Goal: Information Seeking & Learning: Find specific fact

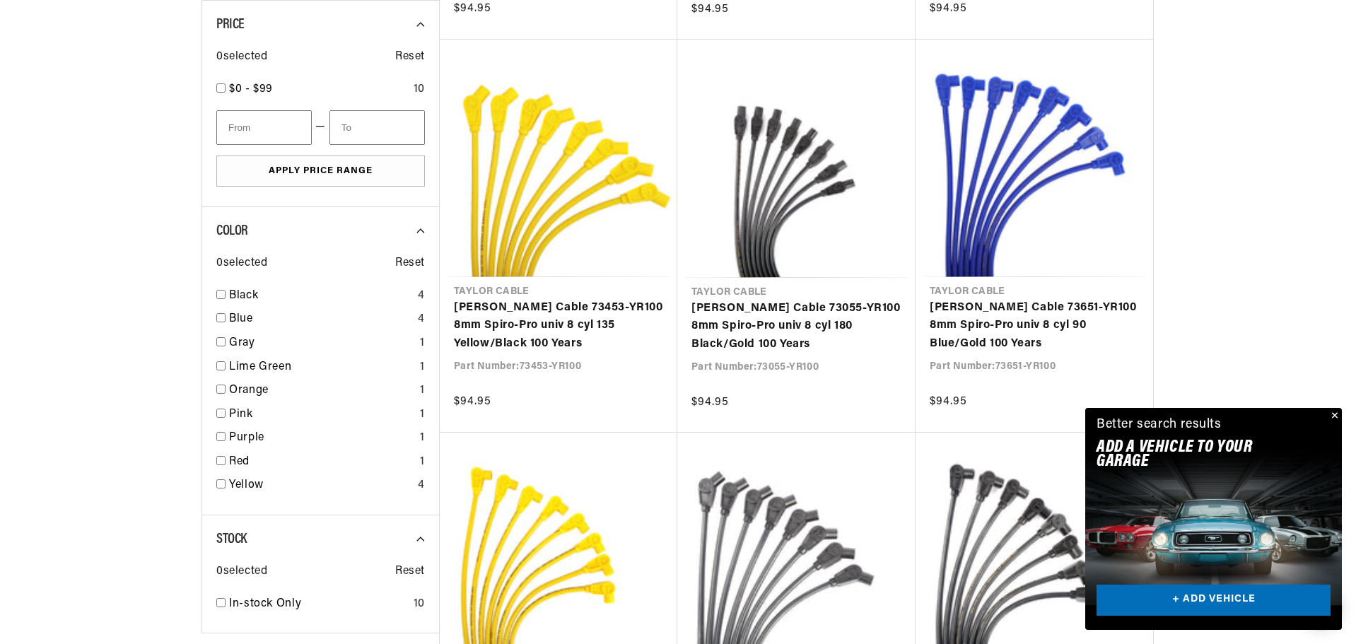
scroll to position [848, 0]
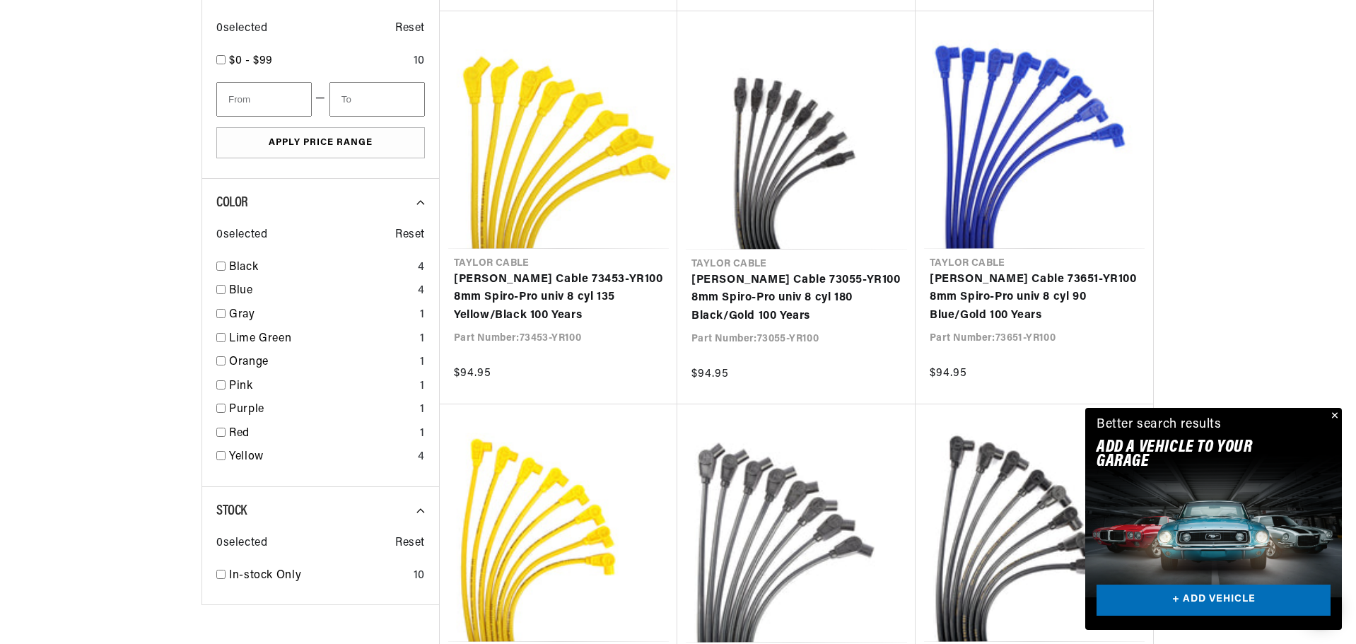
click at [1333, 414] on button "Close" at bounding box center [1332, 416] width 17 height 17
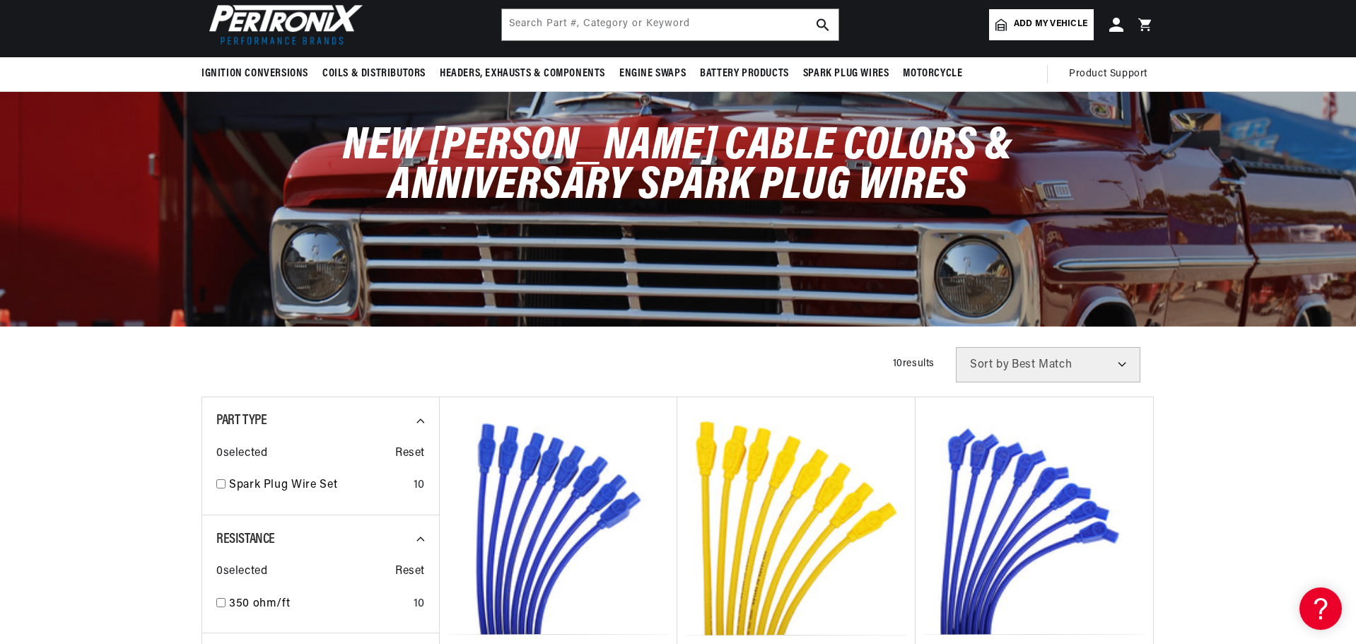
scroll to position [0, 0]
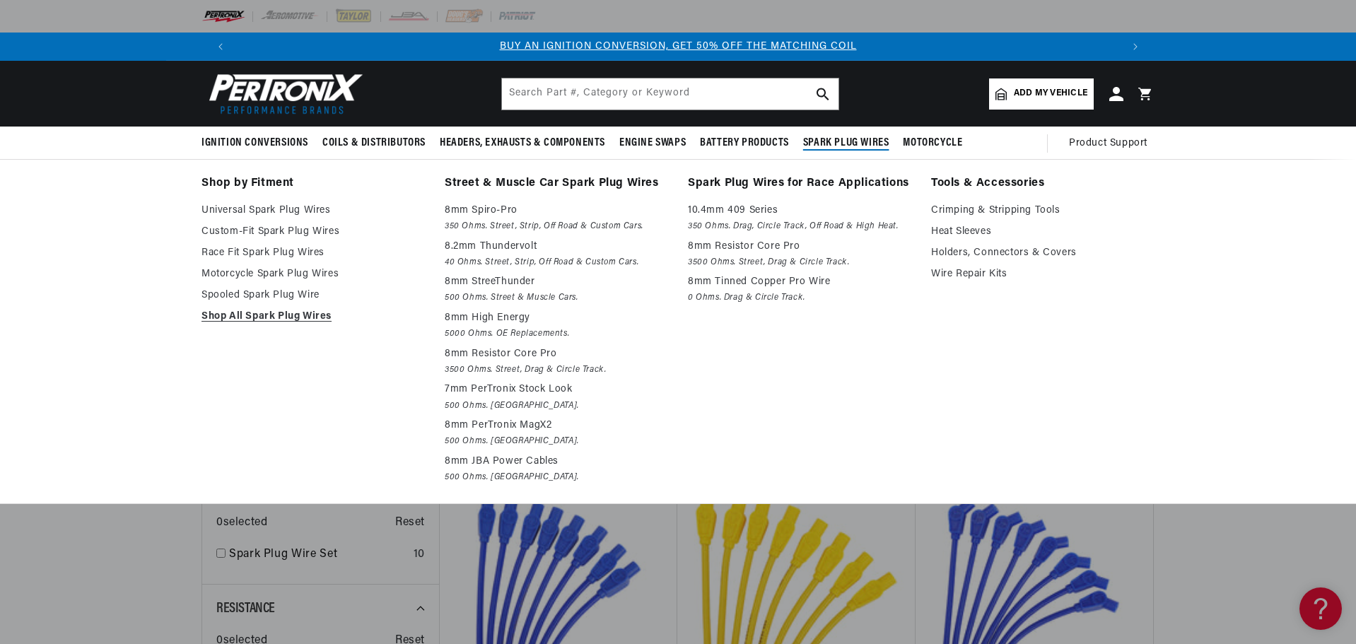
click at [857, 142] on span "Spark Plug Wires" at bounding box center [846, 143] width 86 height 15
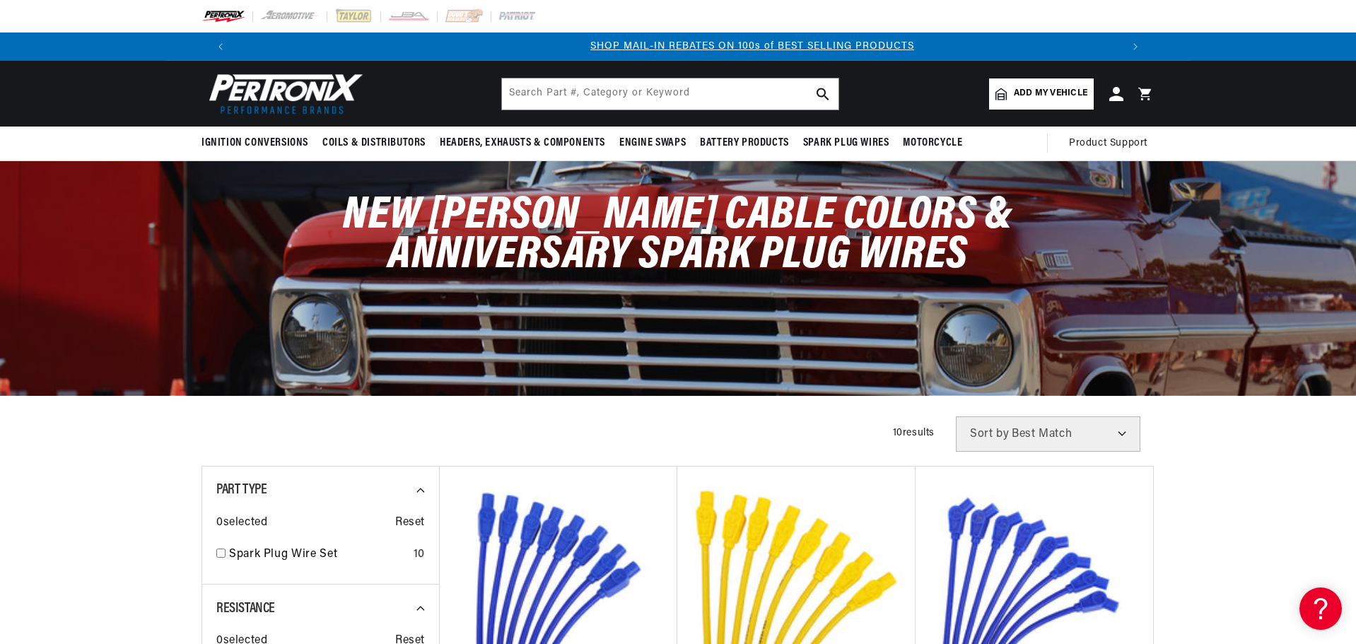
scroll to position [0, 883]
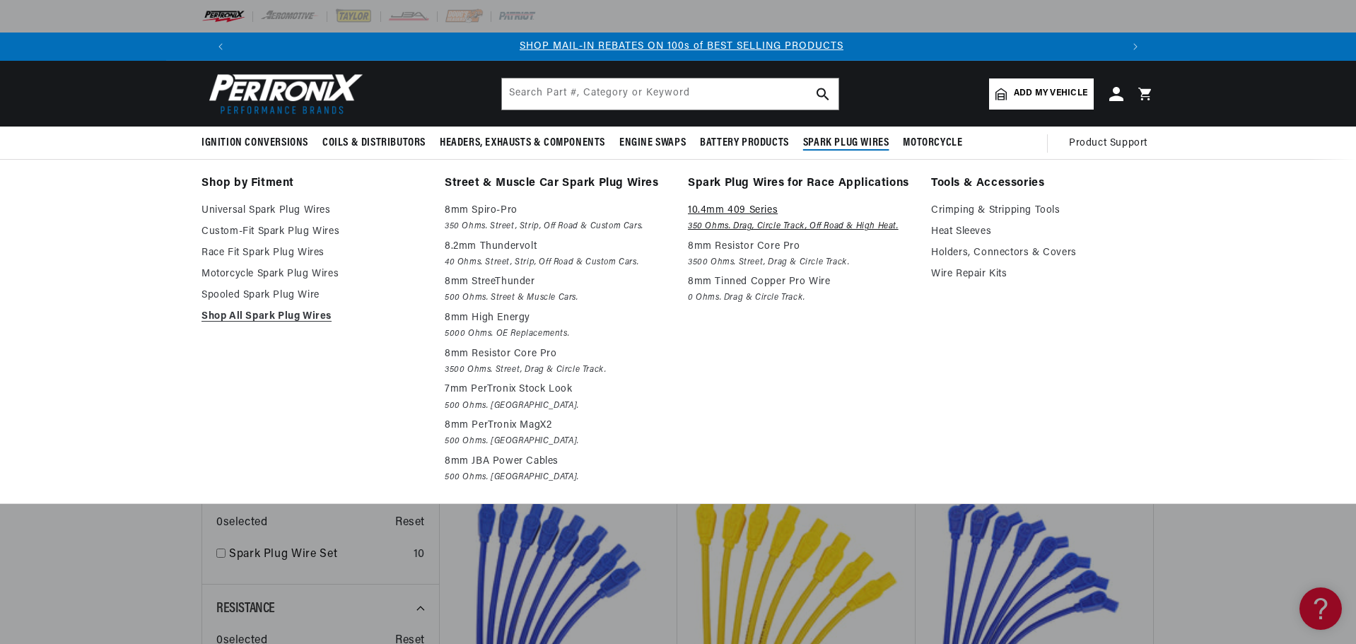
click at [759, 221] on em "350 Ohms. Drag, Circle Track, Off Road & High Heat." at bounding box center [799, 226] width 223 height 15
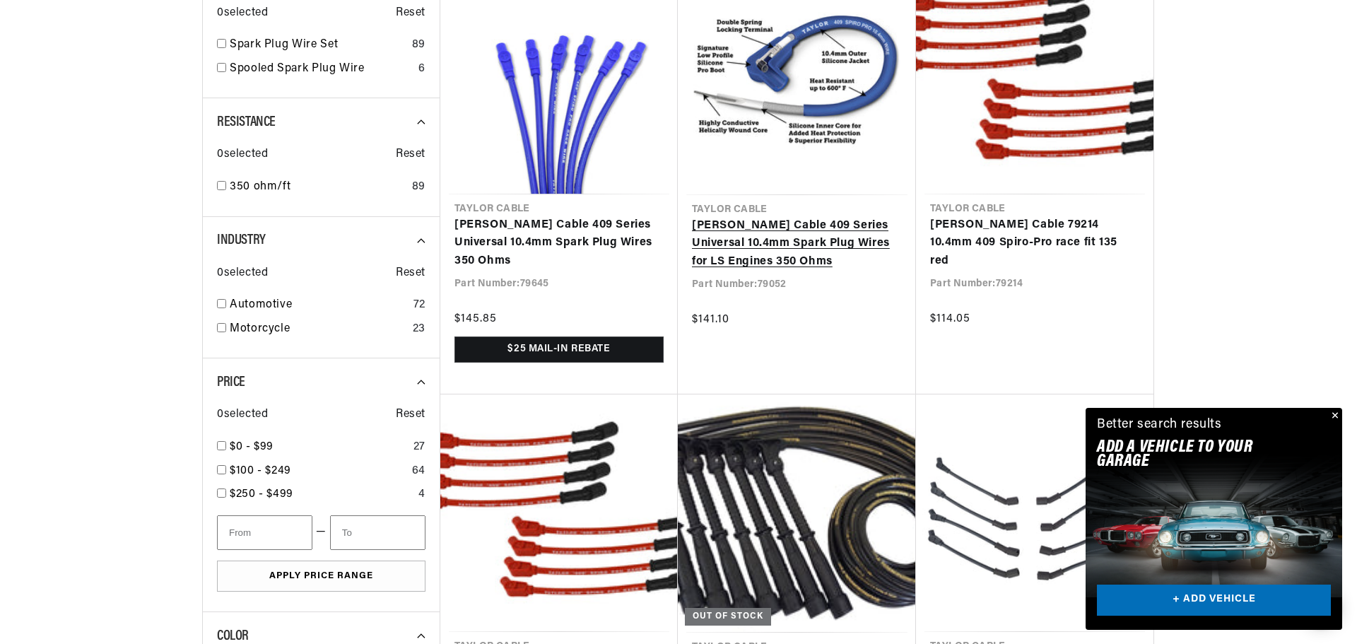
scroll to position [565, 0]
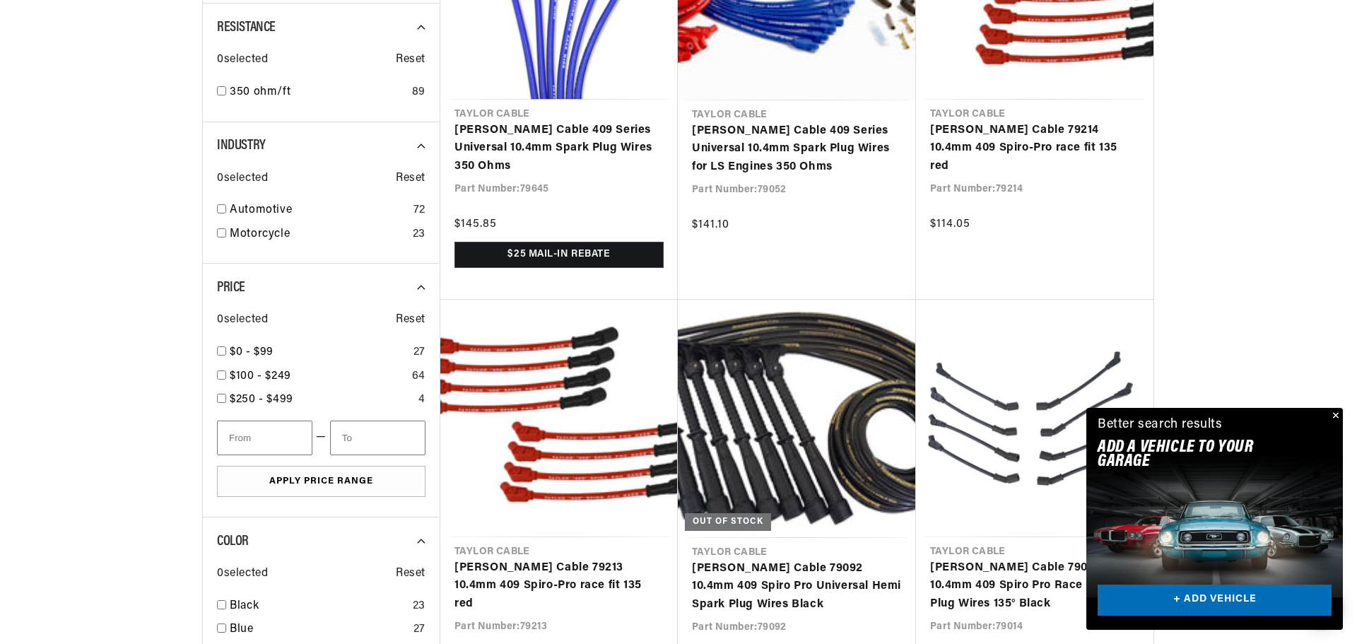
click at [1339, 415] on div "Close dialog FIND THE RIGHT PARTS Take our quick quiz using the button below, a…" at bounding box center [678, 322] width 1357 height 644
click at [1331, 413] on button "Close" at bounding box center [1332, 416] width 17 height 17
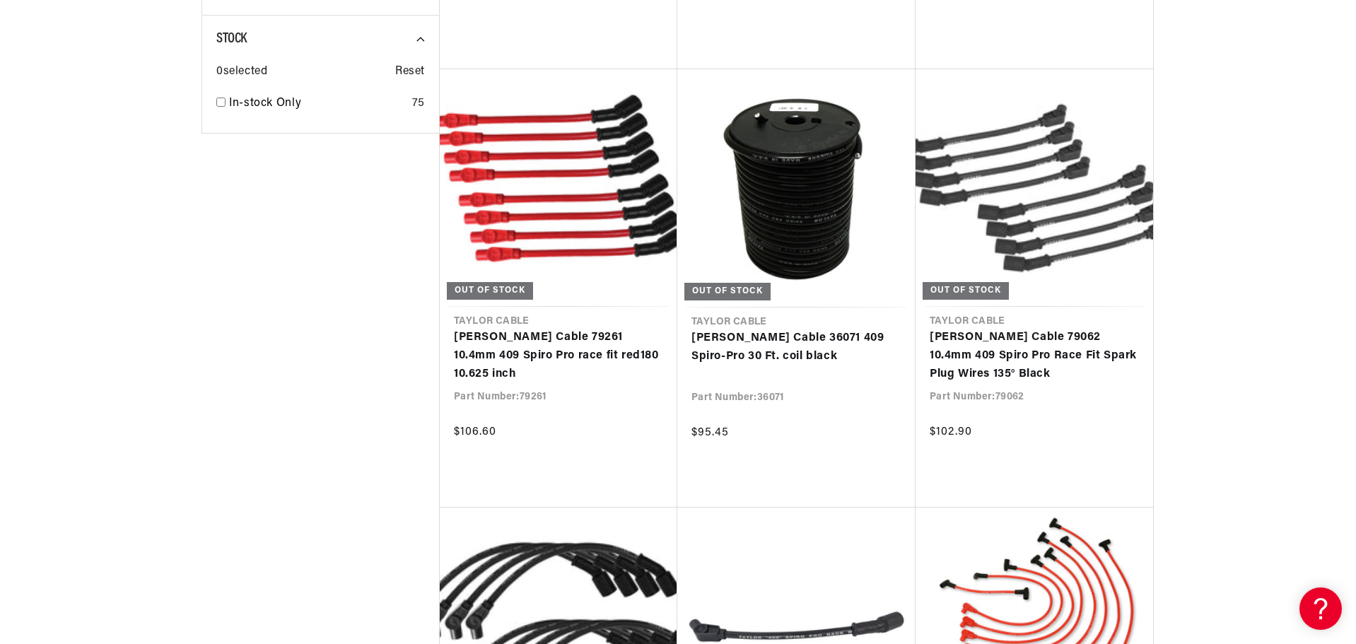
scroll to position [0, 883]
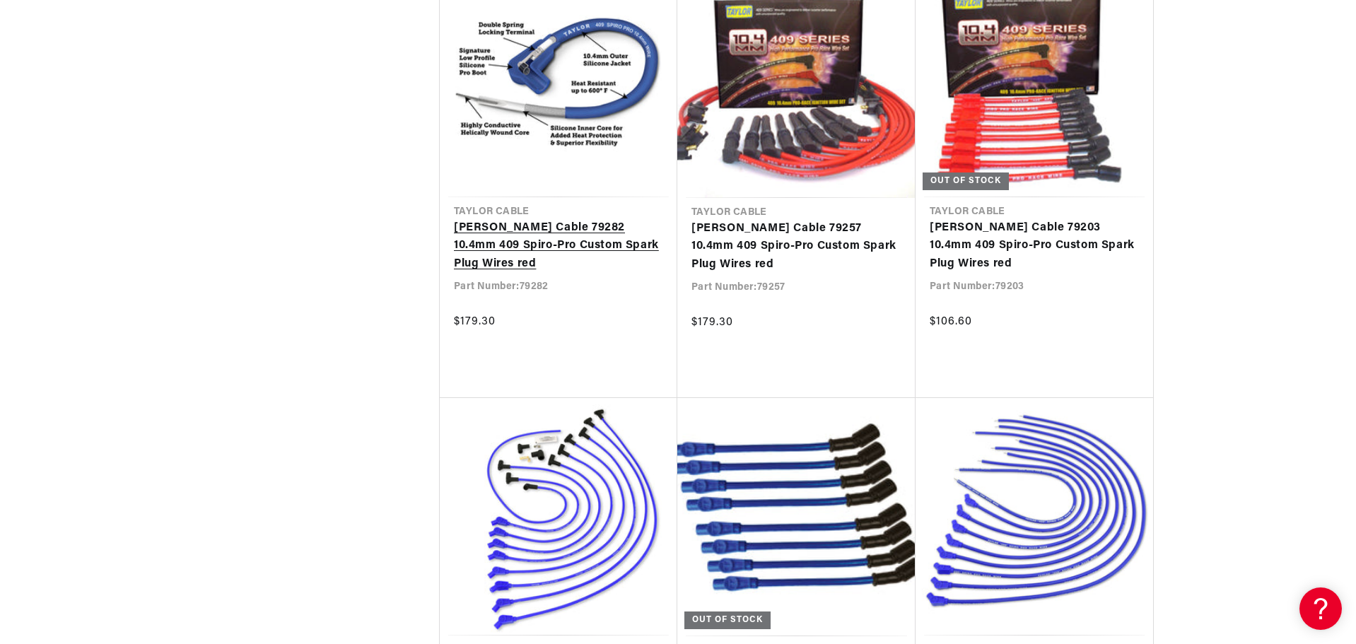
click at [592, 247] on link "Taylor Cable 79282 10.4mm 409 Spiro-Pro Custom Spark Plug Wires red" at bounding box center [558, 246] width 209 height 54
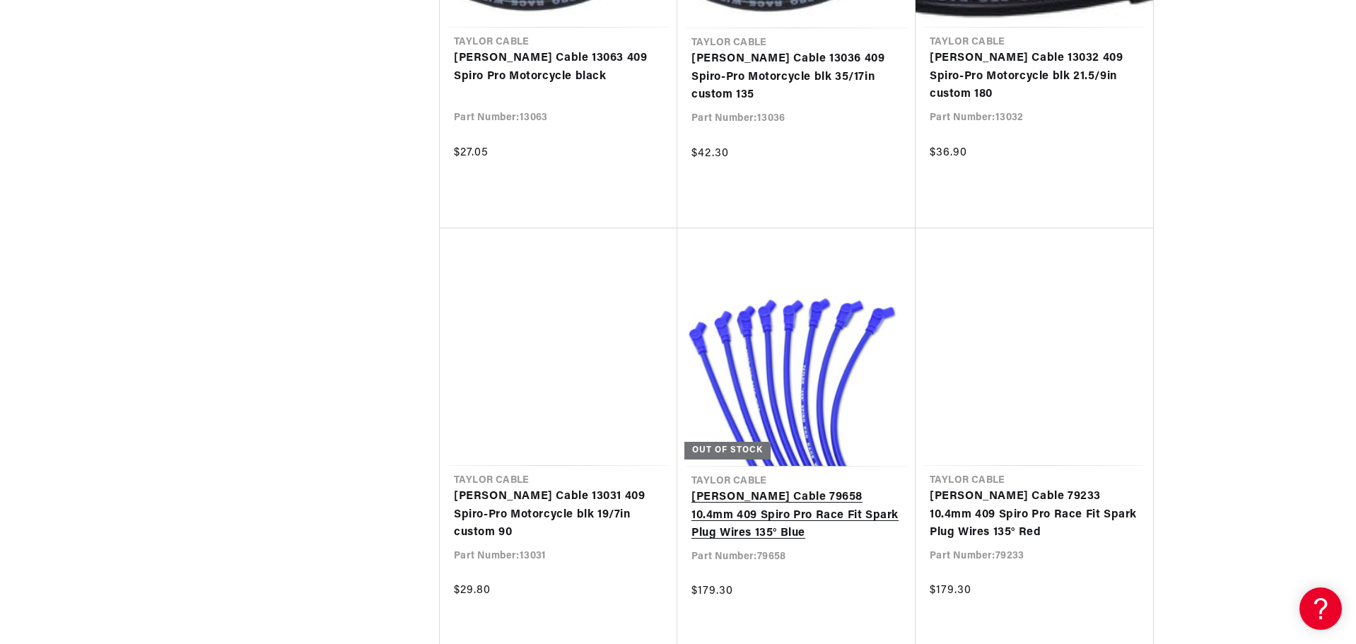
scroll to position [5018, 0]
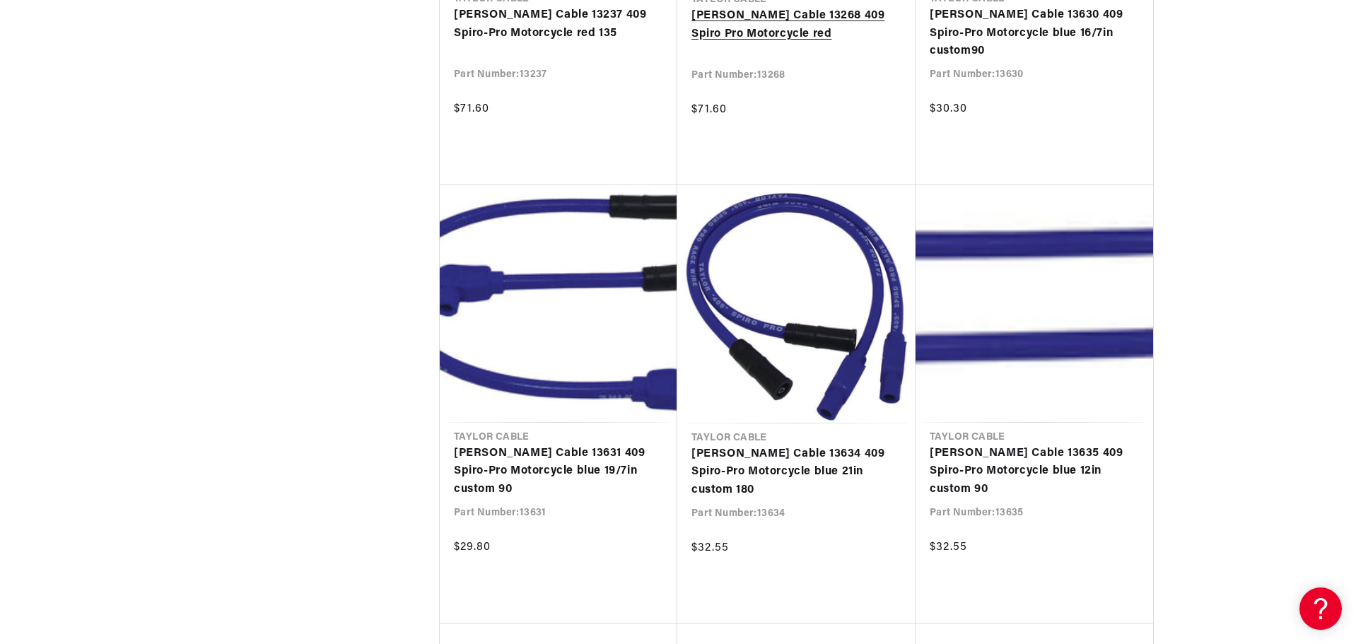
scroll to position [0, 1765]
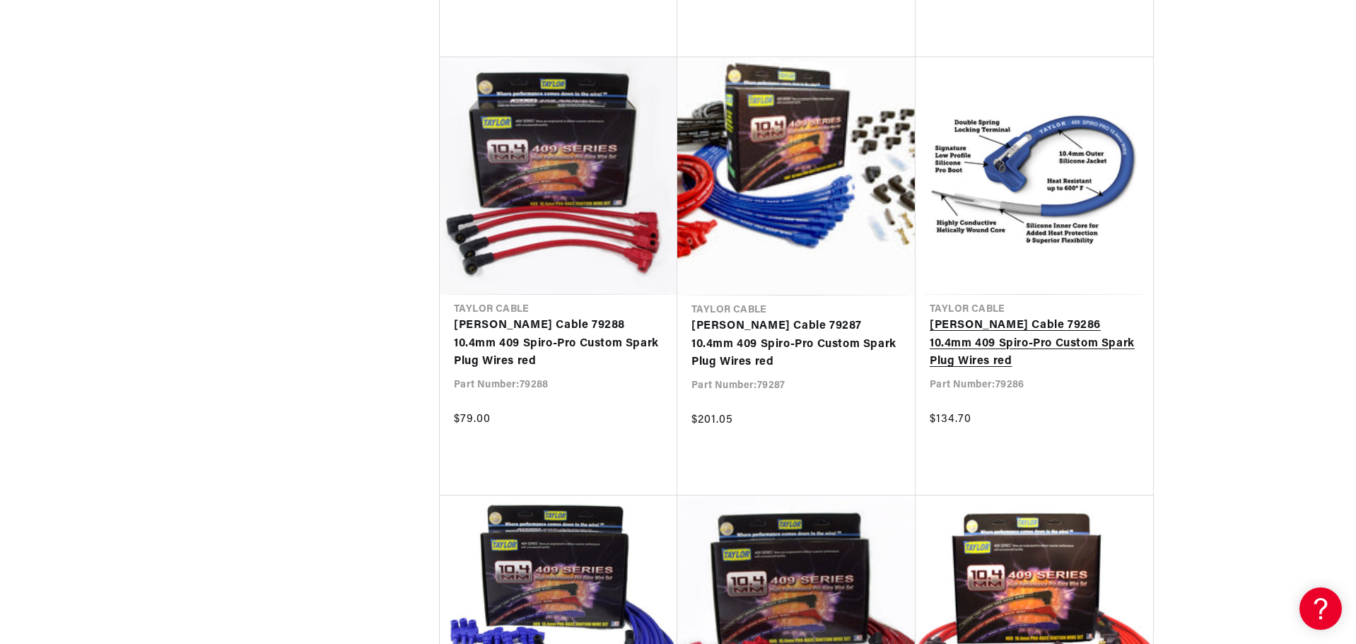
scroll to position [0, 883]
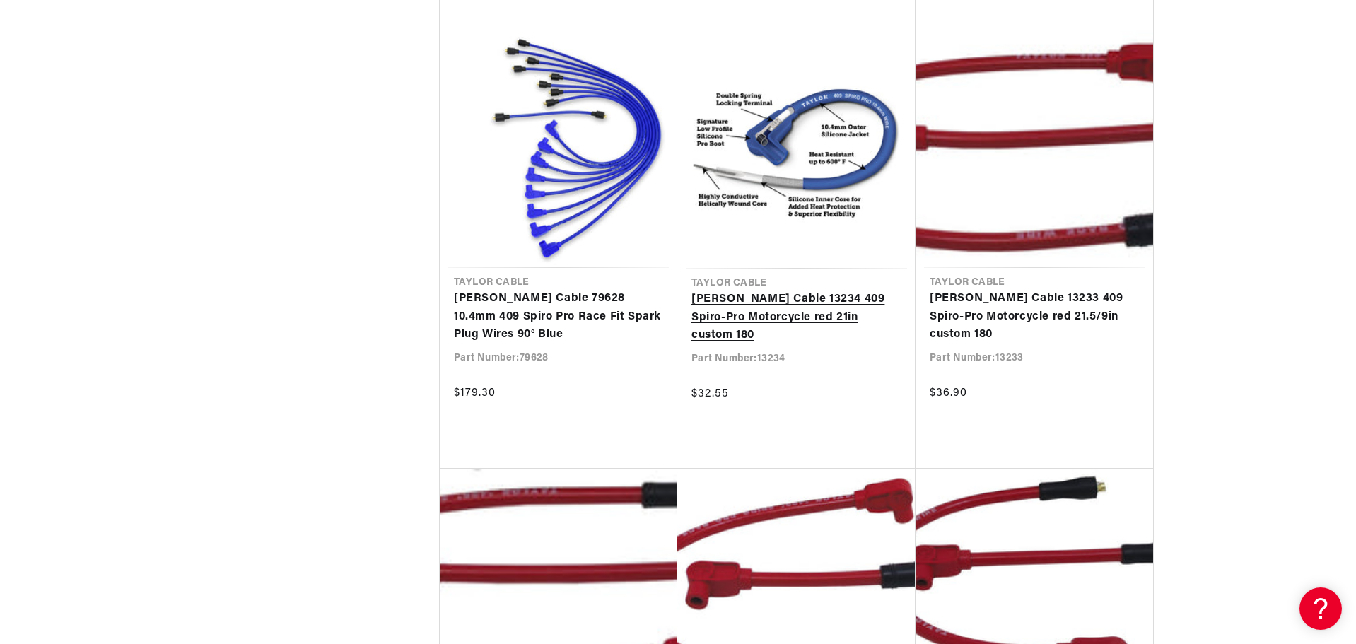
scroll to position [11093, 0]
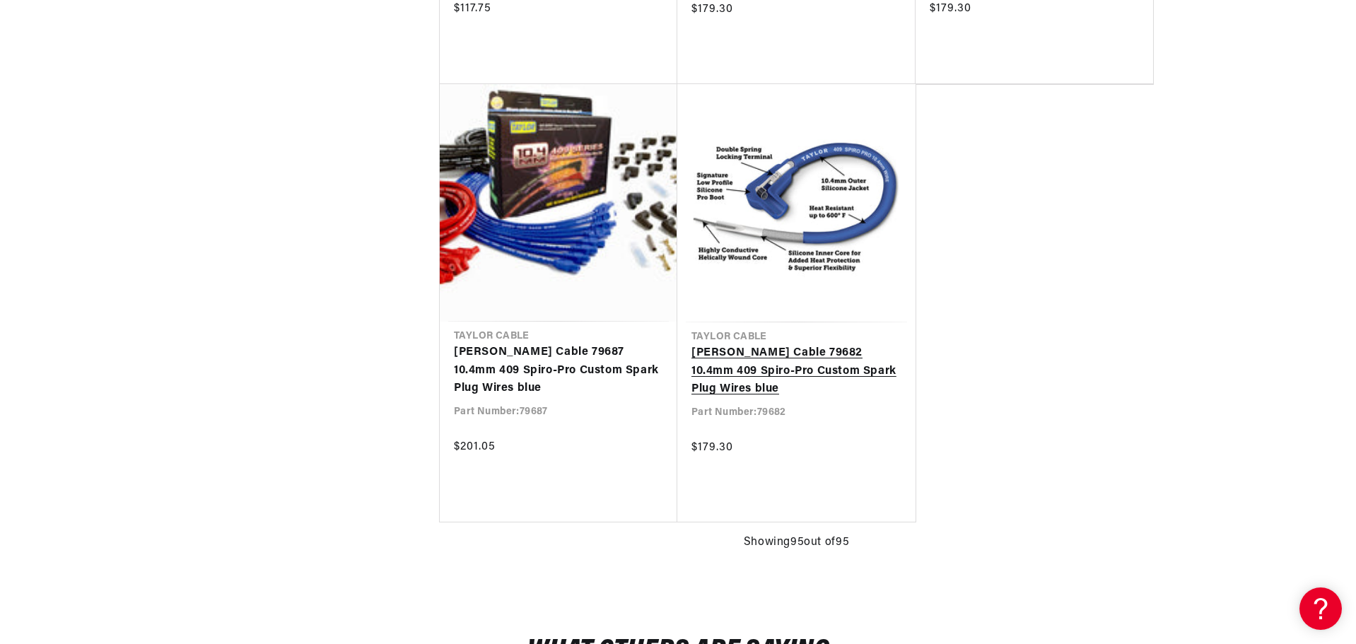
click at [818, 362] on link "Taylor Cable 79682 10.4mm 409 Spiro-Pro Custom Spark Plug Wires blue" at bounding box center [796, 371] width 210 height 54
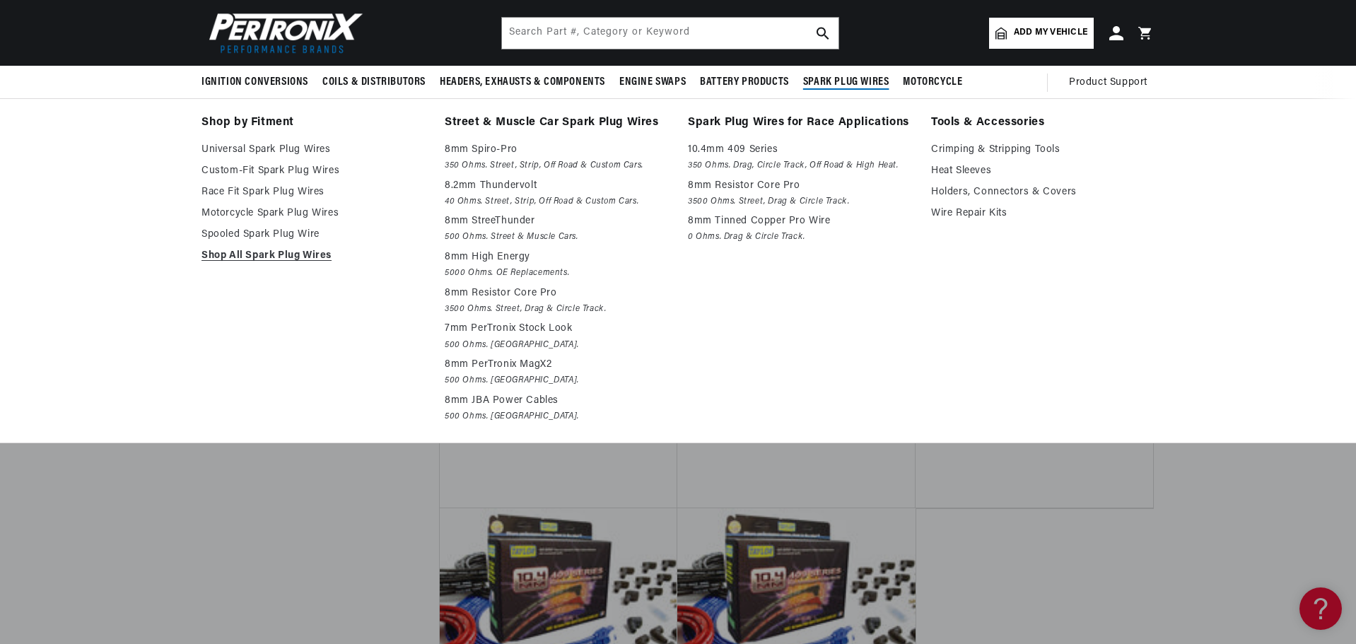
scroll to position [0, 1765]
click at [1009, 189] on link "Holders, Connectors & Covers" at bounding box center [1042, 192] width 223 height 17
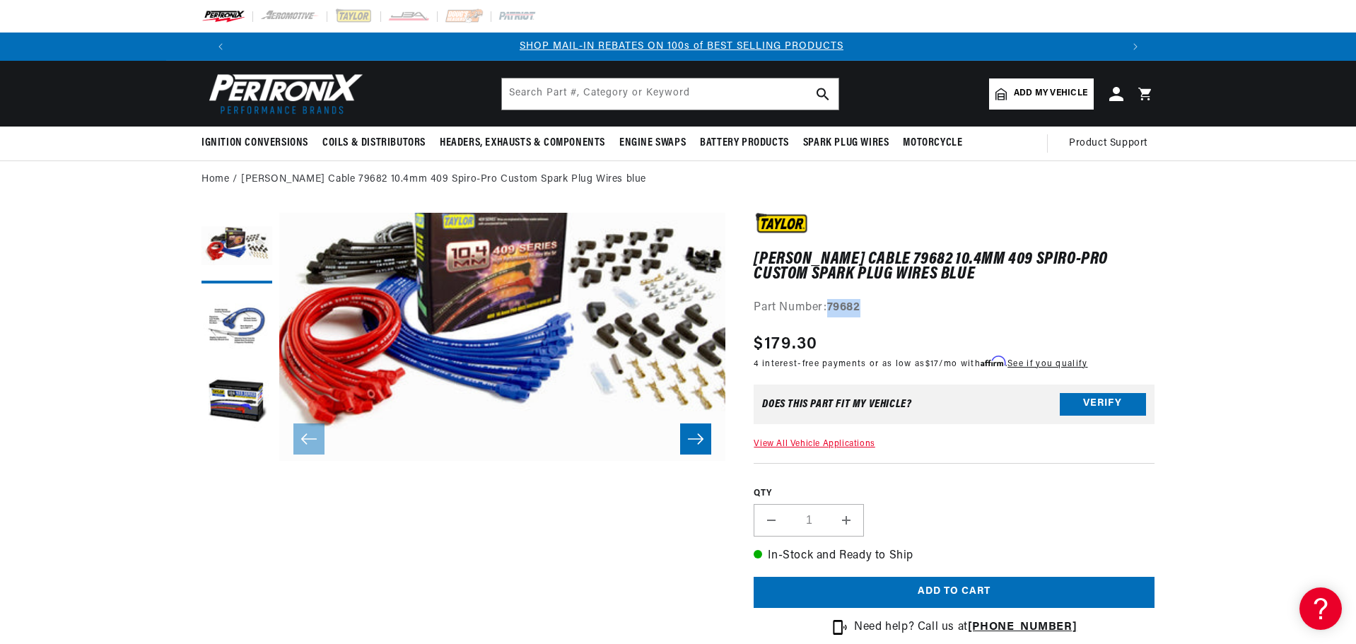
drag, startPoint x: 829, startPoint y: 304, endPoint x: 889, endPoint y: 307, distance: 60.2
click at [889, 307] on div "Part Number: 79682" at bounding box center [953, 308] width 401 height 18
copy strong "79682"
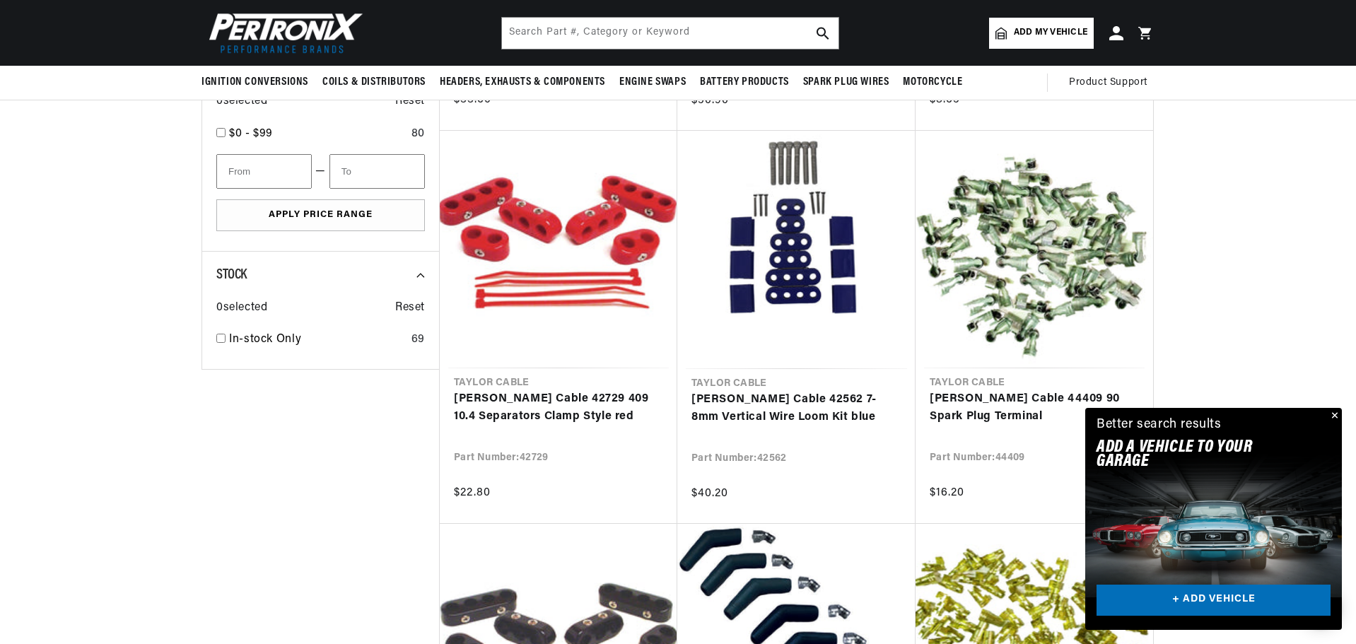
scroll to position [707, 0]
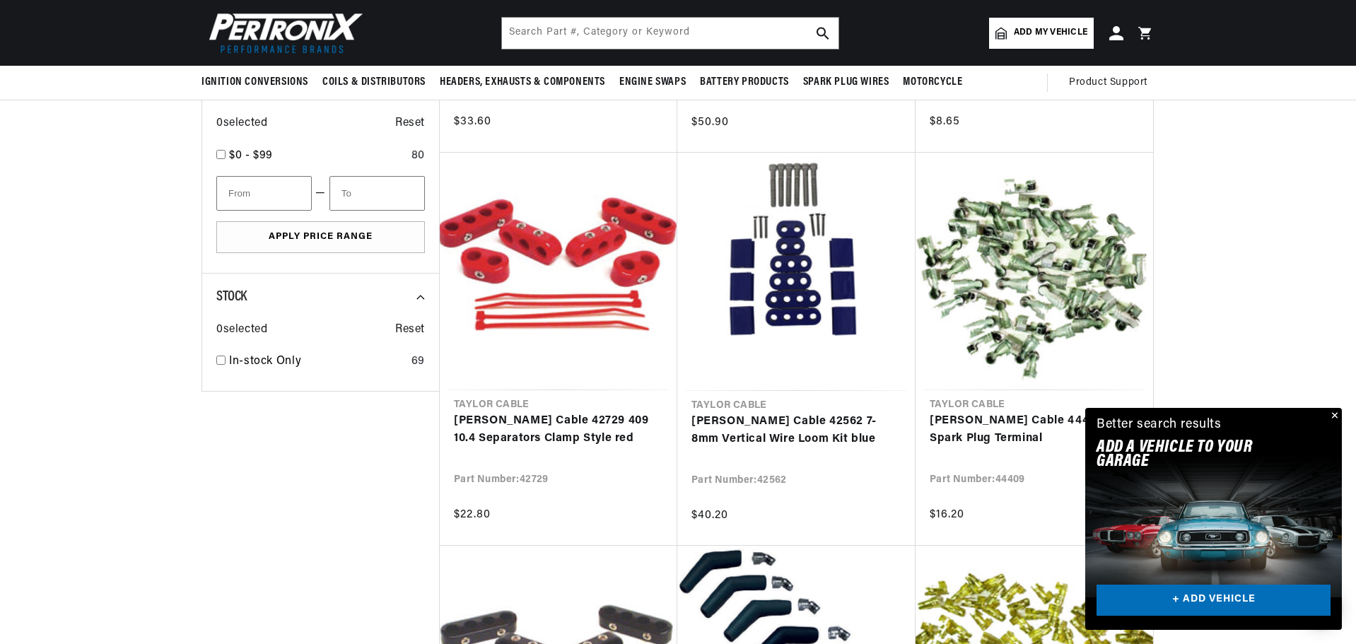
click at [1338, 415] on button "Close" at bounding box center [1332, 416] width 17 height 17
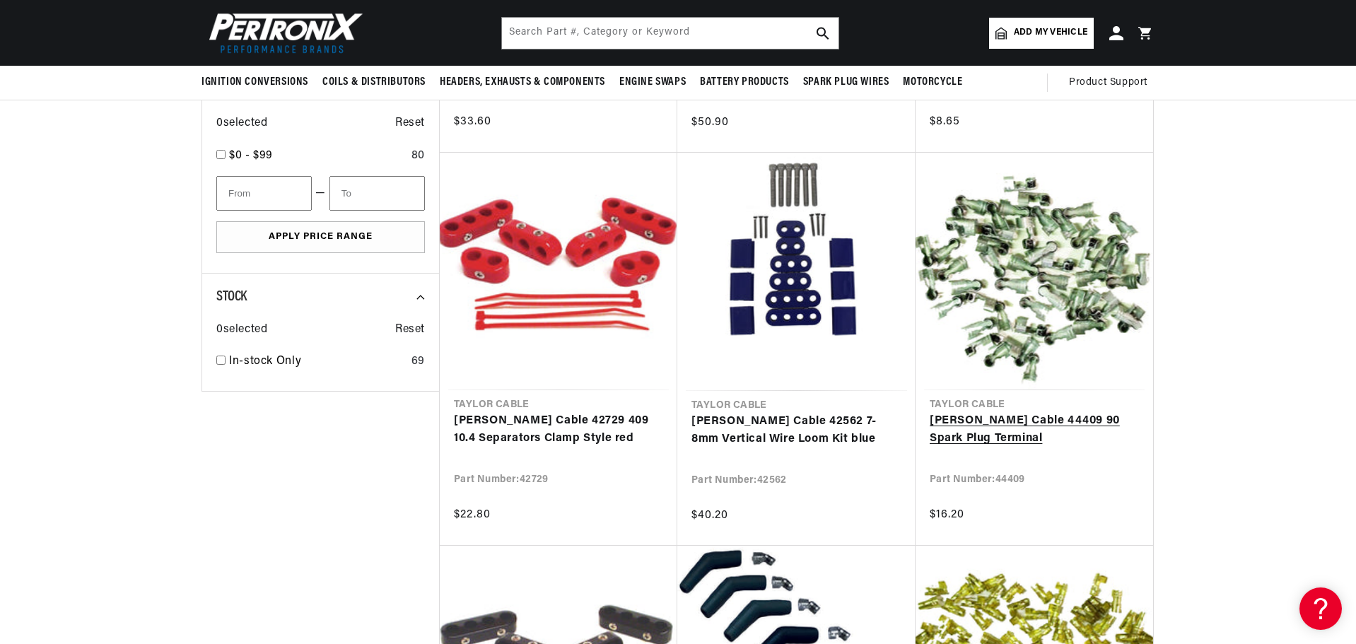
scroll to position [0, 0]
click at [1080, 423] on link "[PERSON_NAME] Cable 44409 90 Spark Plug Terminal" at bounding box center [1033, 430] width 209 height 36
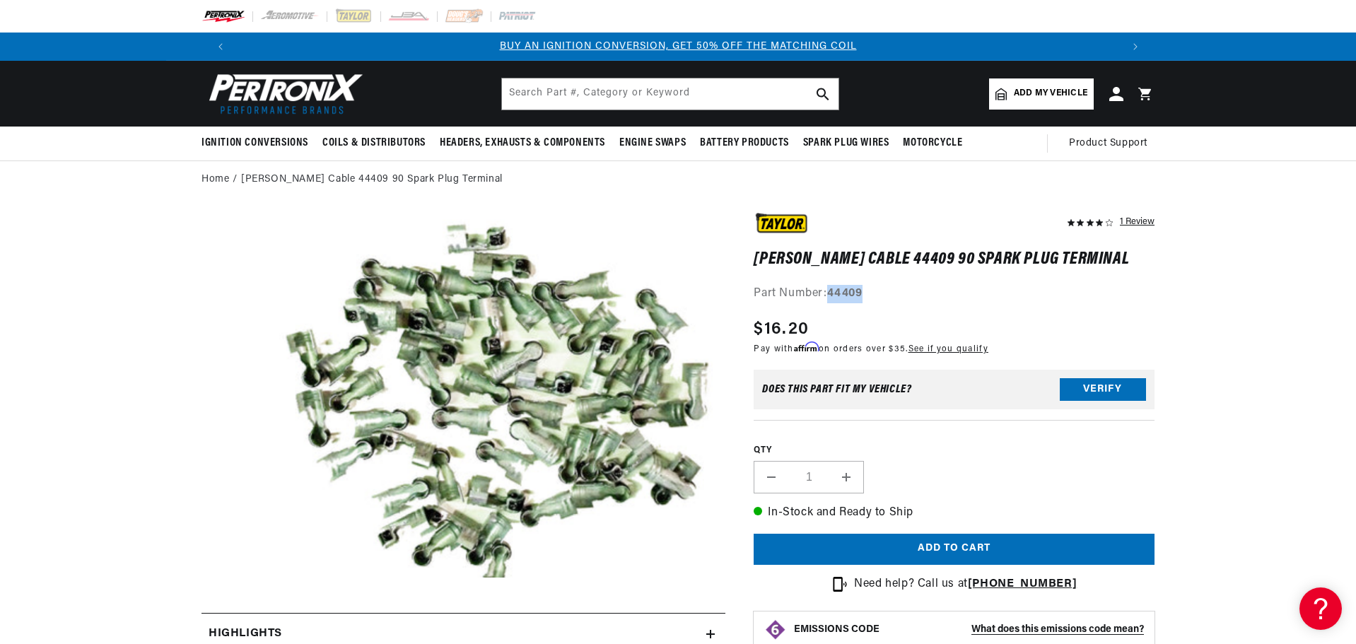
drag, startPoint x: 830, startPoint y: 293, endPoint x: 870, endPoint y: 294, distance: 40.3
click at [873, 294] on div "Part Number: 44409" at bounding box center [953, 294] width 401 height 18
copy strong "44409"
